Goal: Check status: Check status

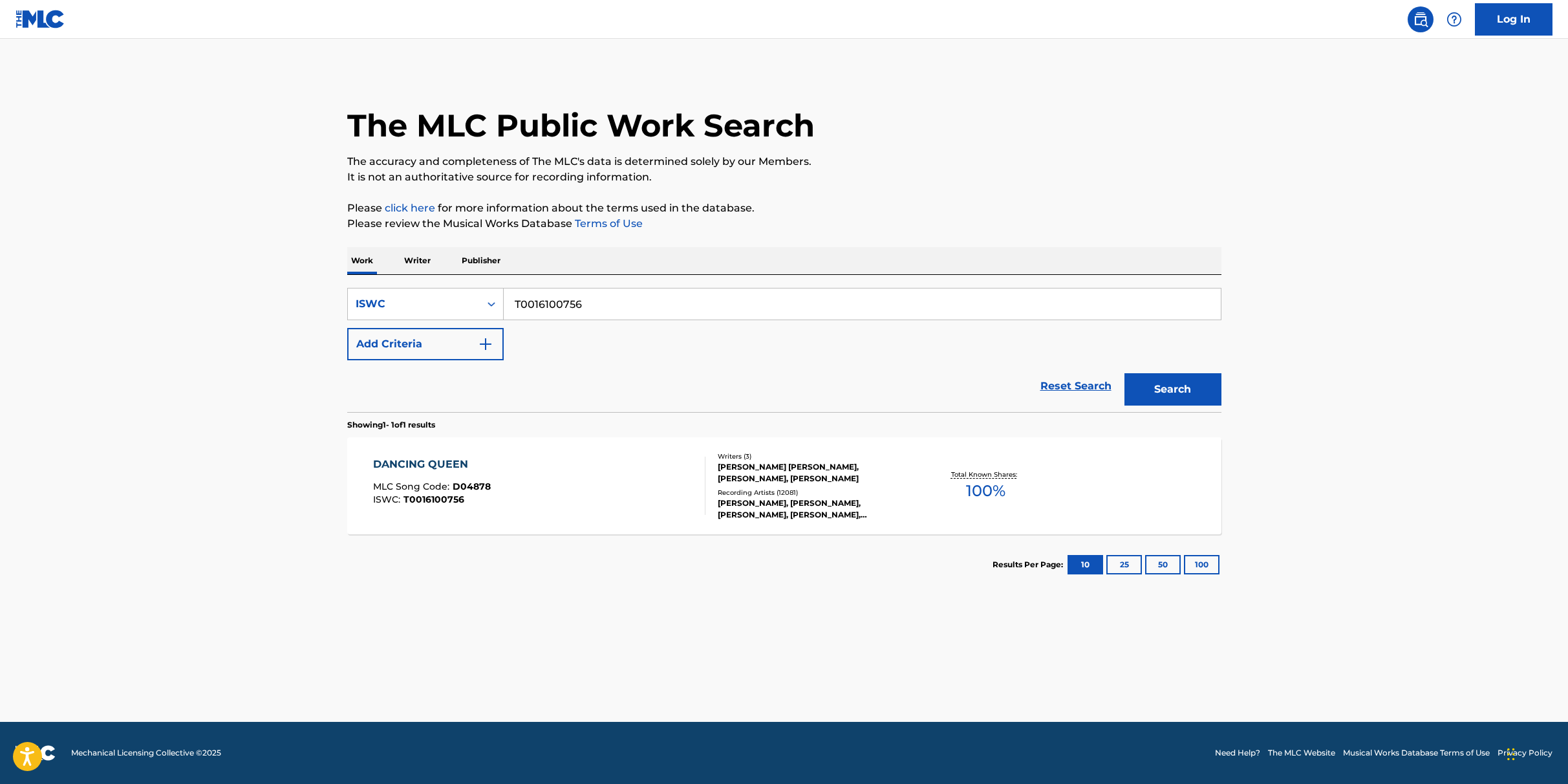
click at [1100, 195] on div "The MLC Public Work Search The accuracy and completeness of The MLC's data is d…" at bounding box center [784, 333] width 905 height 524
click at [1502, 28] on link "Log In" at bounding box center [1513, 19] width 77 height 32
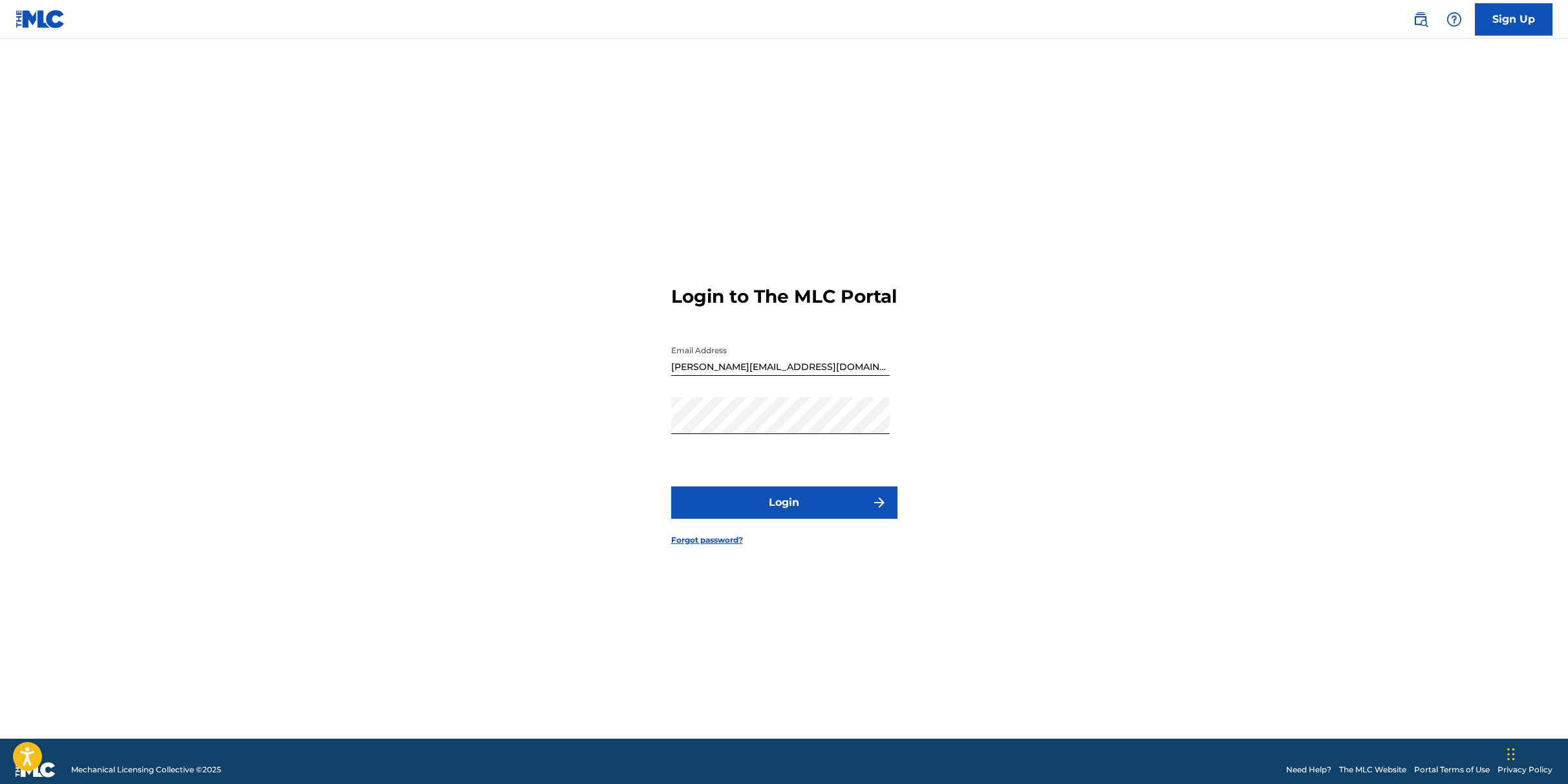
click at [671, 339] on div at bounding box center [671, 339] width 0 height 0
type input "[PERSON_NAME][EMAIL_ADDRESS]"
click at [815, 510] on button "Login" at bounding box center [784, 502] width 226 height 32
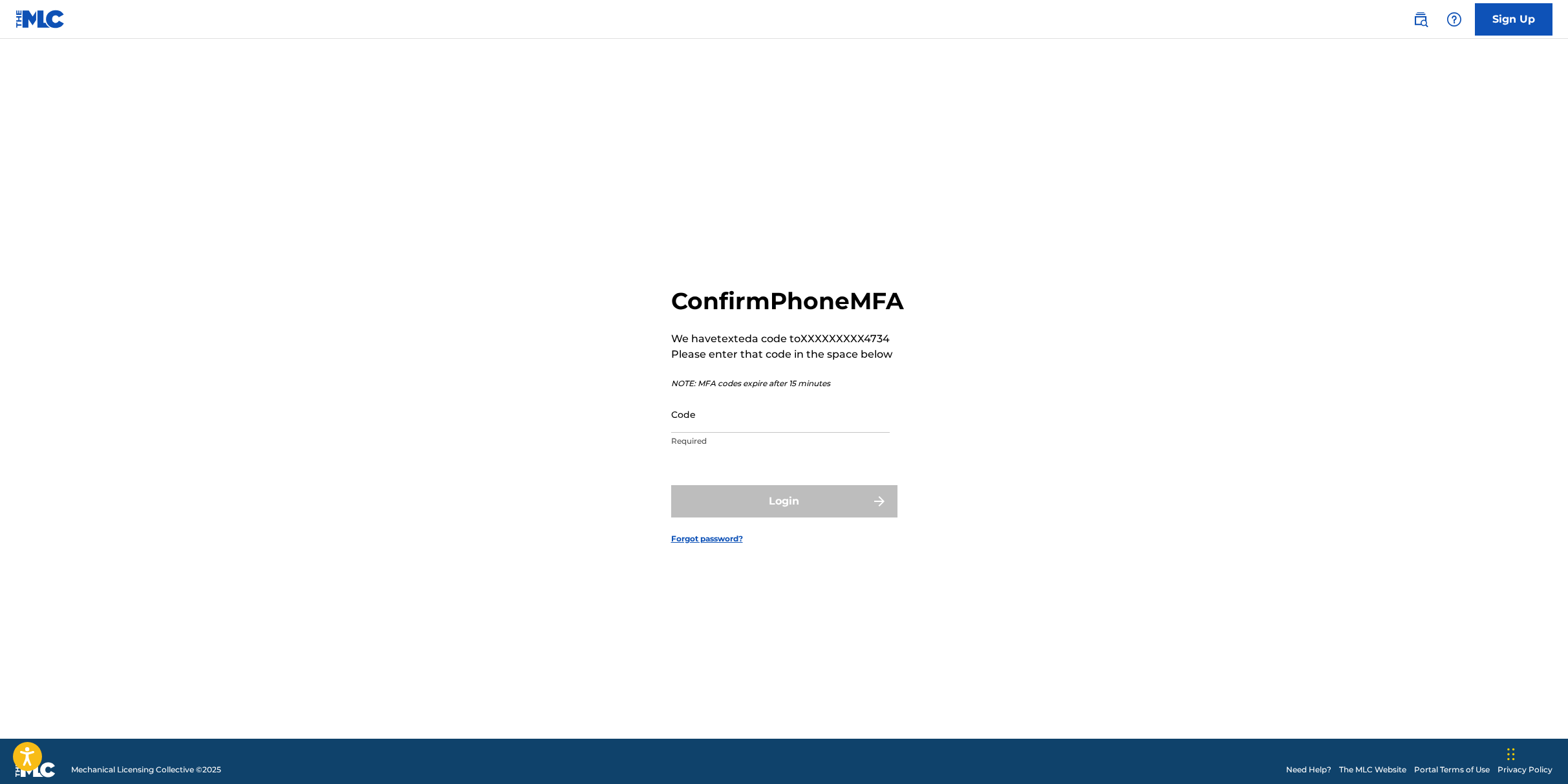
click at [728, 433] on input "Code" at bounding box center [780, 415] width 219 height 37
type input "062857"
click at [775, 514] on button "Login" at bounding box center [784, 501] width 226 height 32
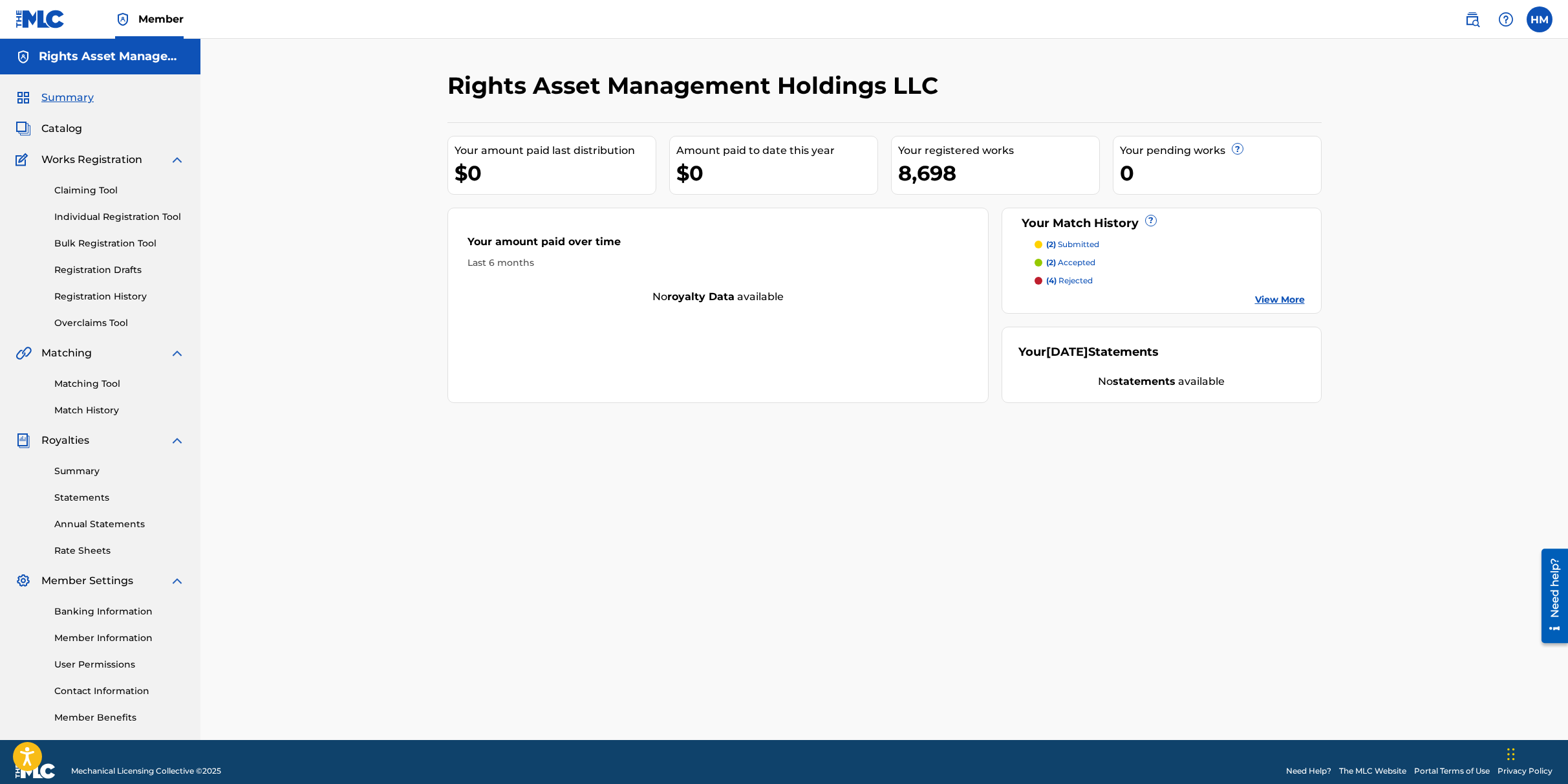
click at [940, 171] on div "8,698" at bounding box center [998, 173] width 201 height 29
click at [67, 130] on span "Catalog" at bounding box center [62, 129] width 40 height 16
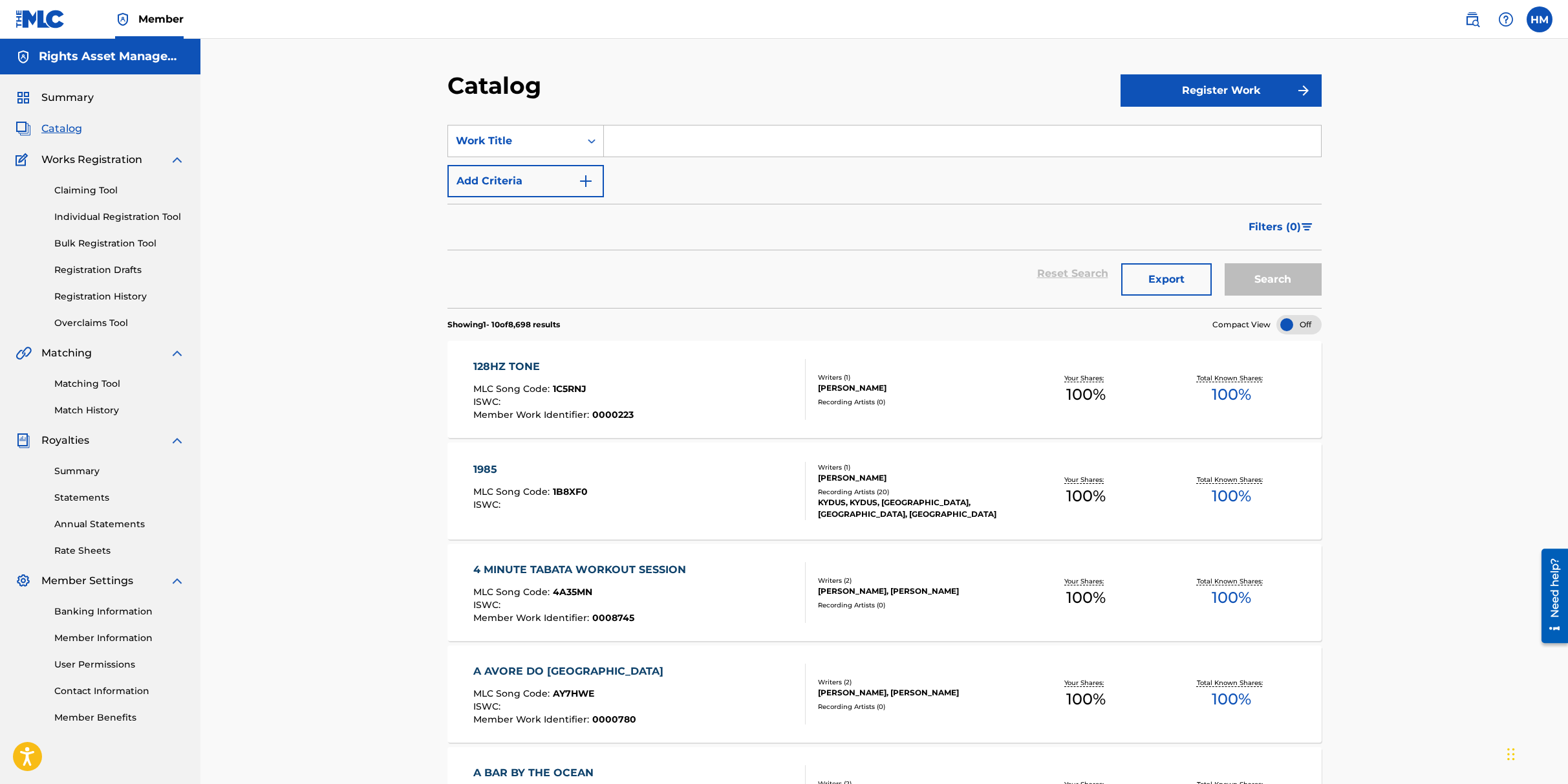
click at [91, 301] on link "Registration History" at bounding box center [119, 296] width 130 height 14
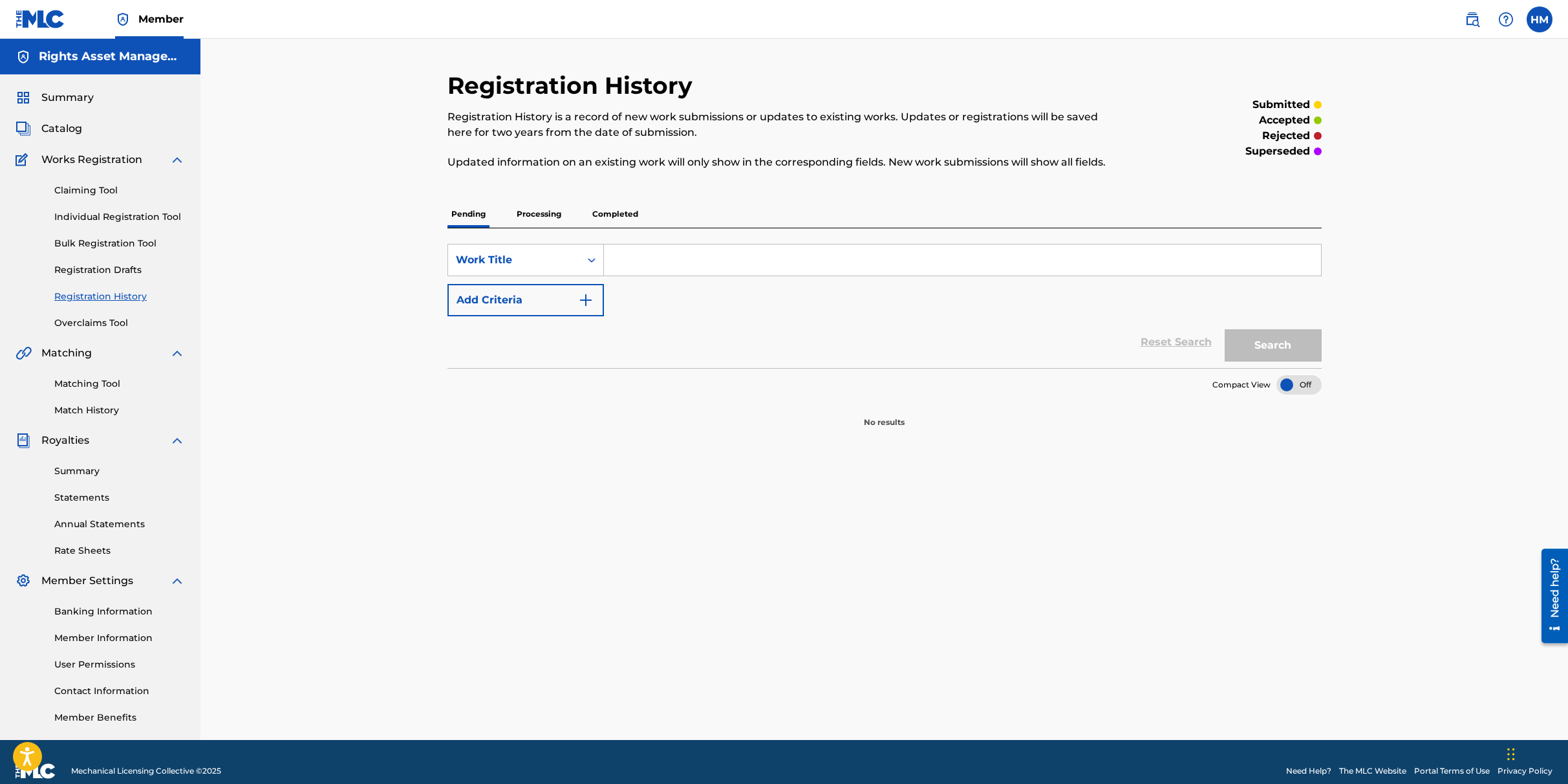
click at [536, 215] on p "Processing" at bounding box center [538, 214] width 52 height 28
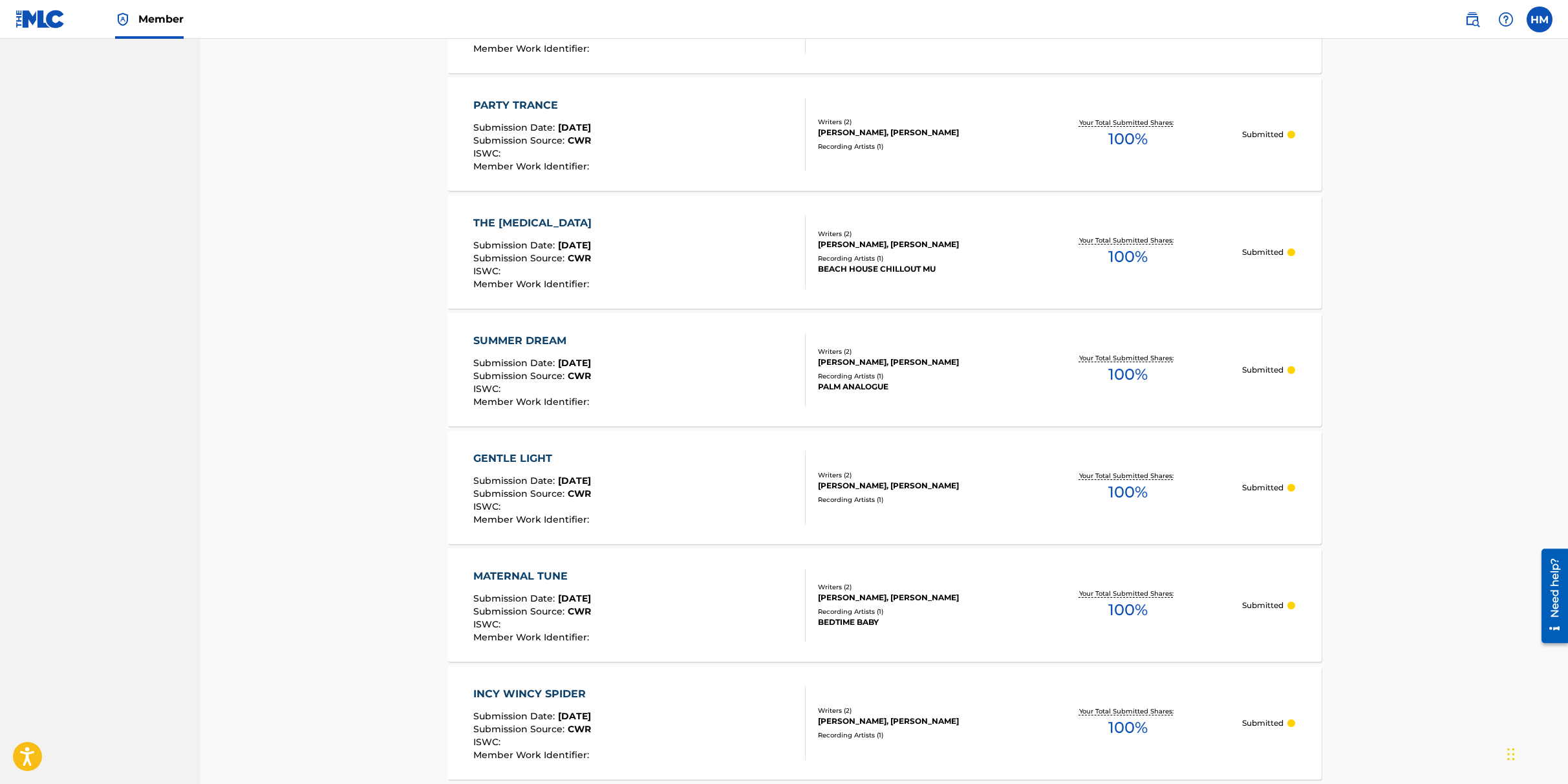
scroll to position [939, 0]
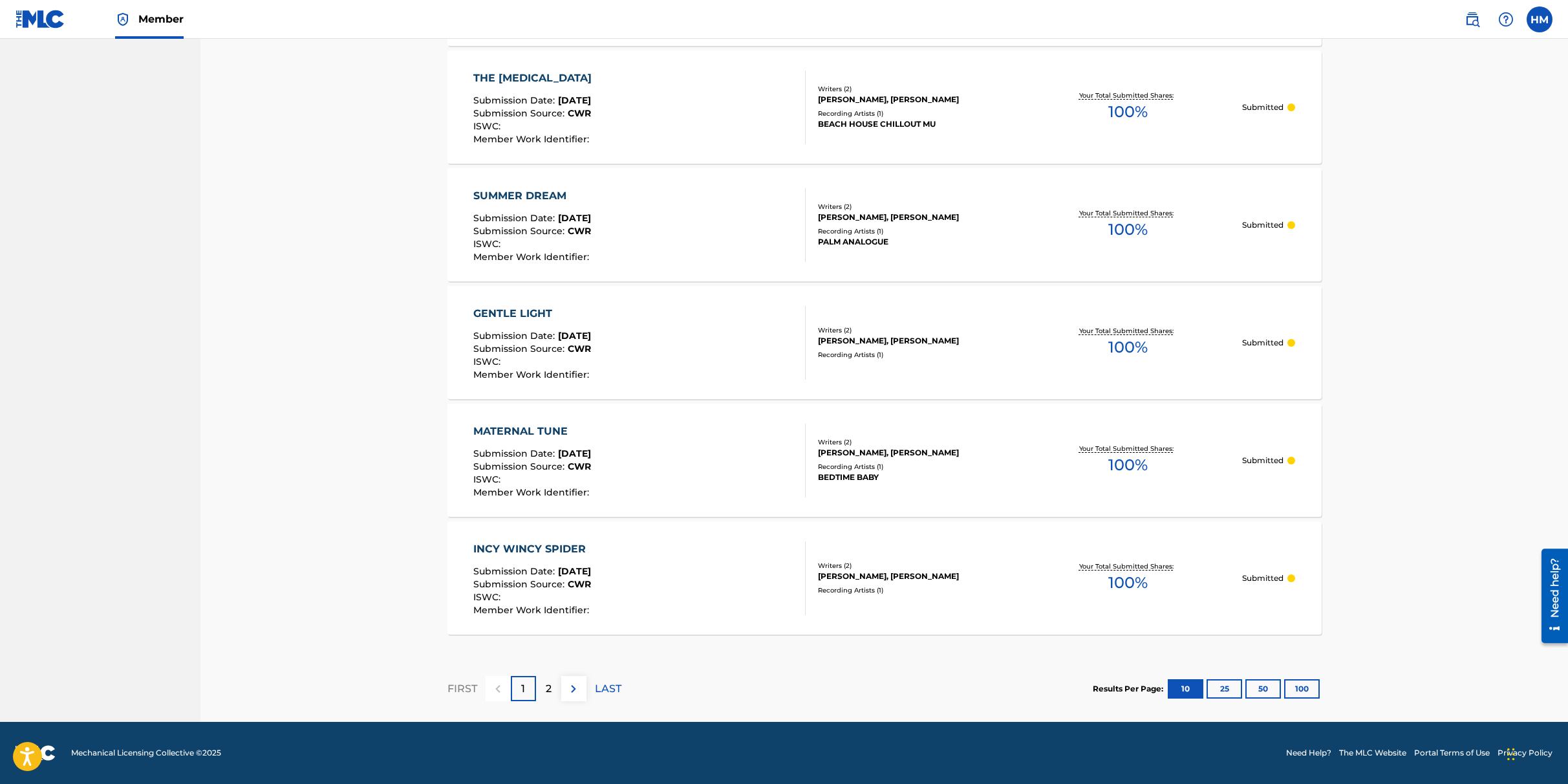
click at [577, 687] on img at bounding box center [573, 688] width 16 height 16
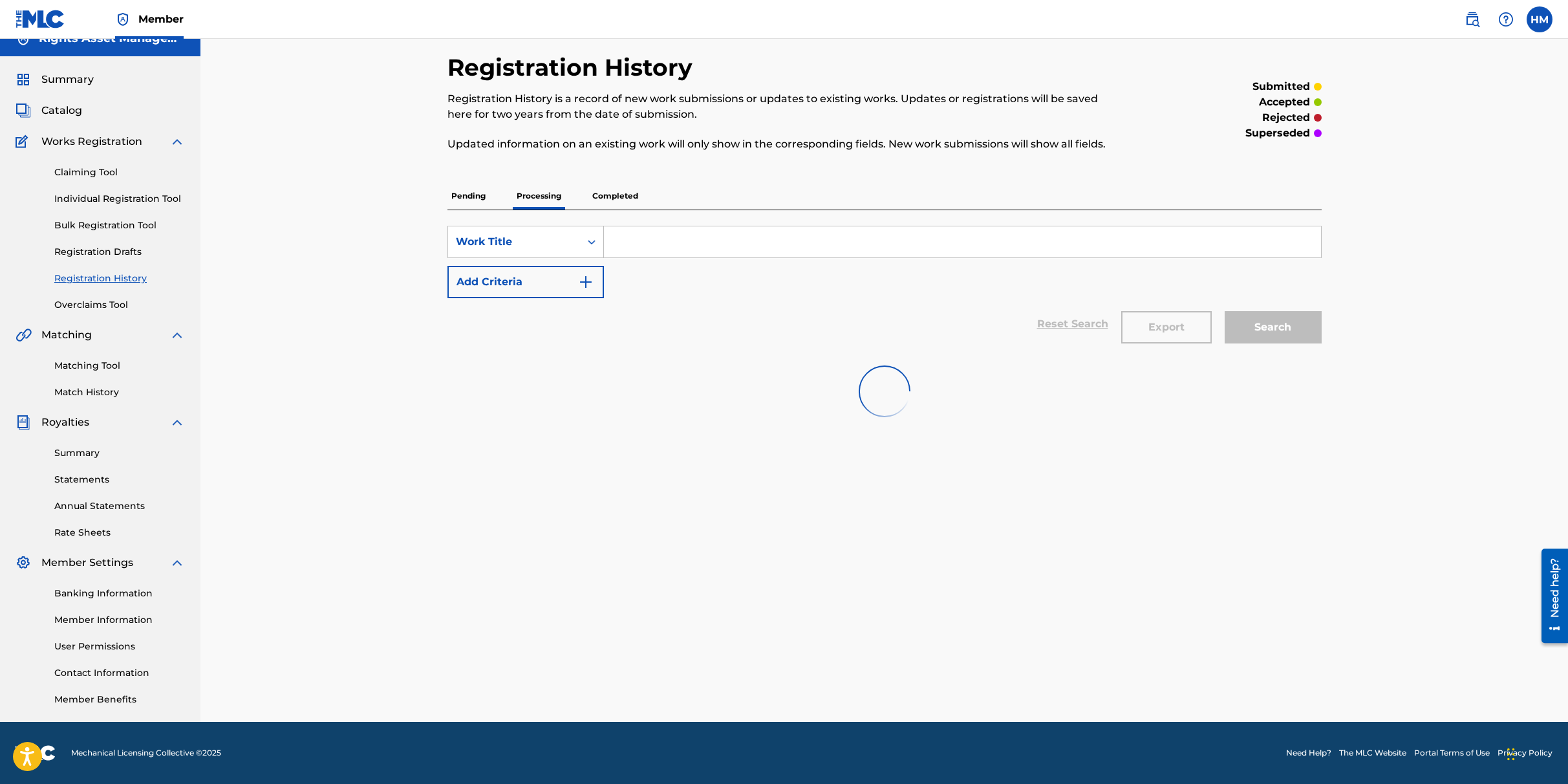
scroll to position [18, 0]
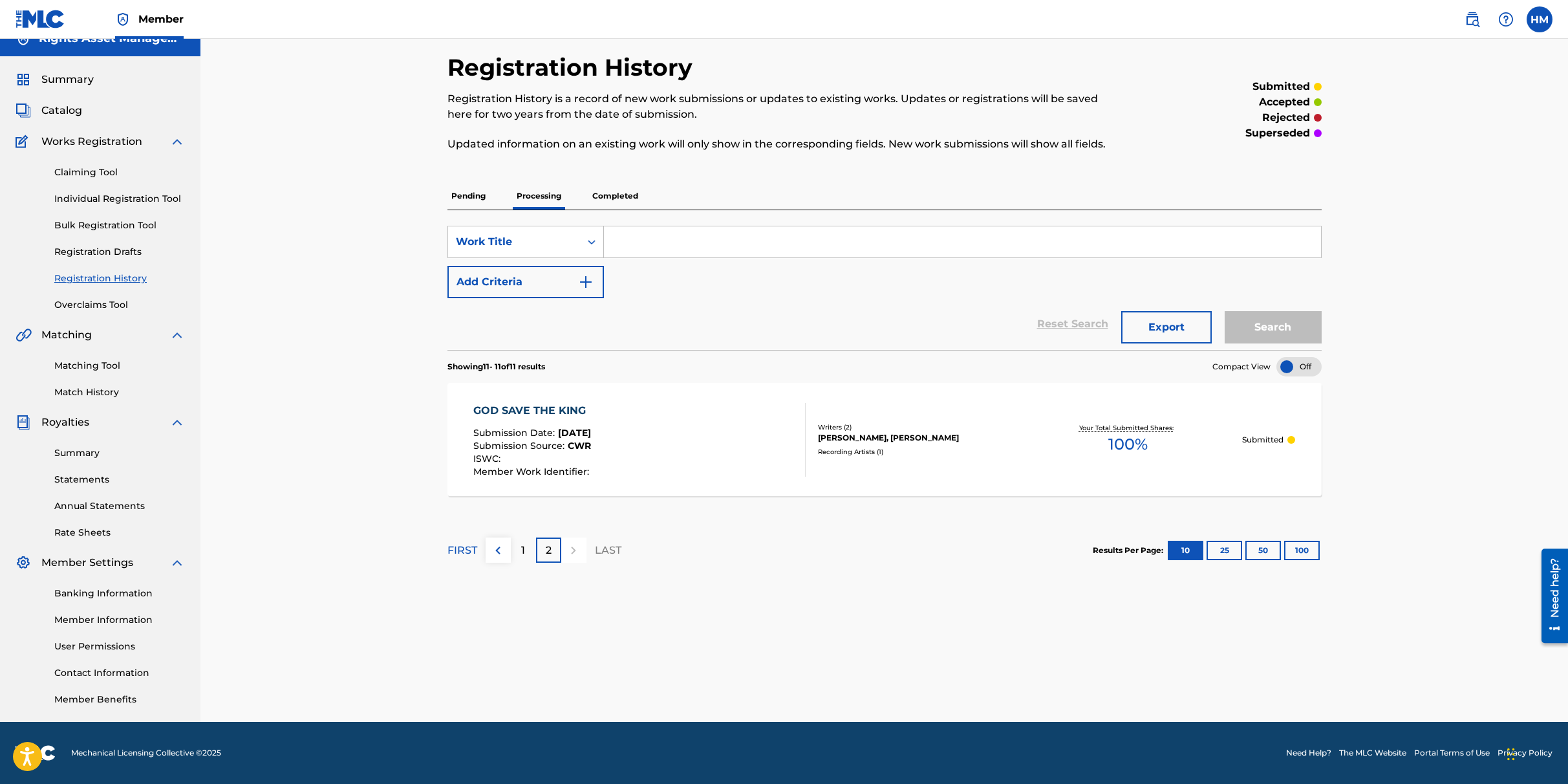
click at [636, 198] on p "Completed" at bounding box center [615, 196] width 53 height 28
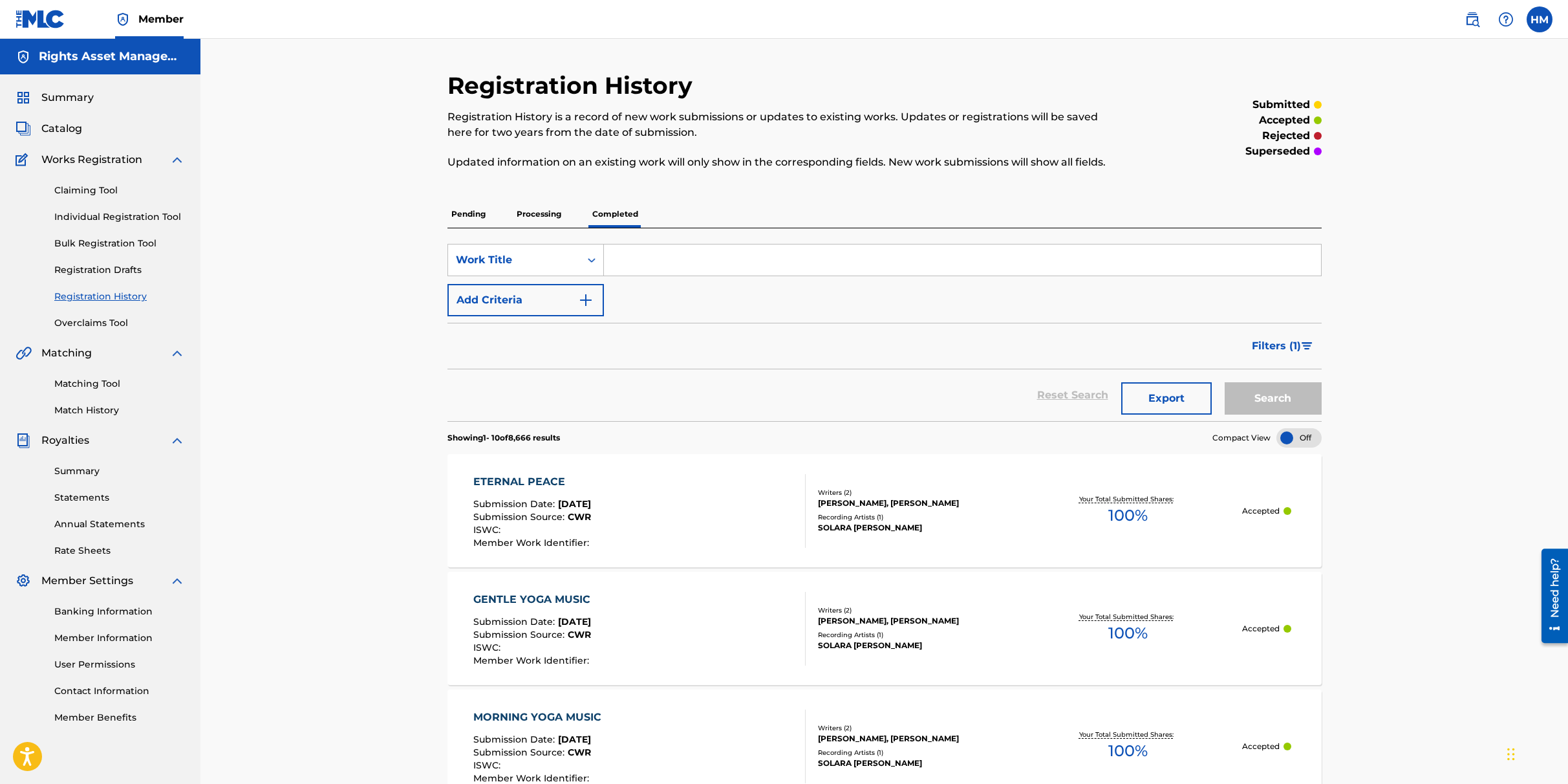
click at [71, 129] on span "Catalog" at bounding box center [62, 129] width 40 height 16
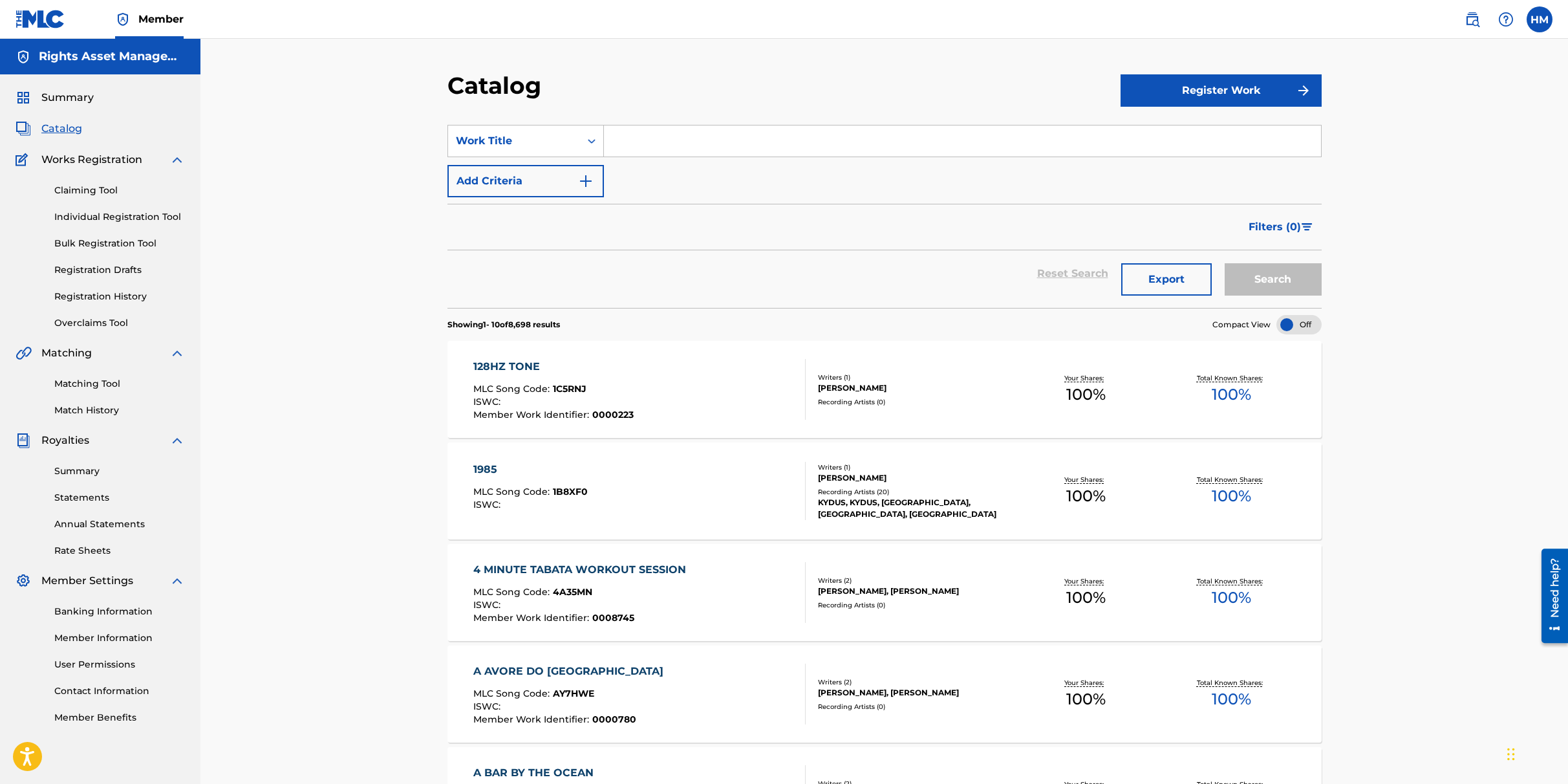
click at [74, 99] on span "Summary" at bounding box center [67, 97] width 52 height 16
